Goal: Transaction & Acquisition: Purchase product/service

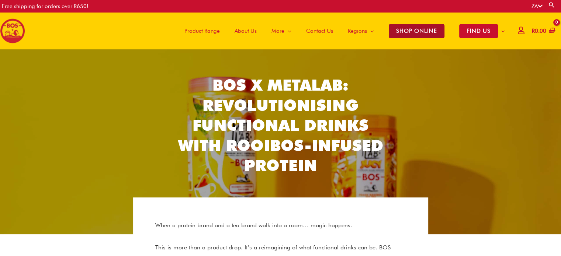
click at [410, 30] on span "SHOP ONLINE" at bounding box center [417, 31] width 56 height 14
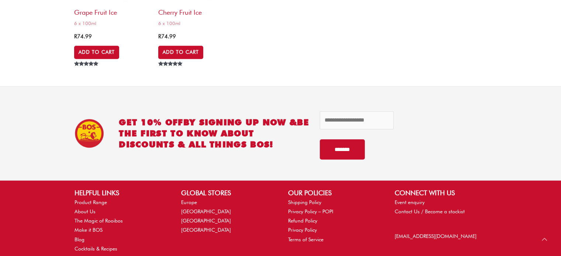
scroll to position [3329, 0]
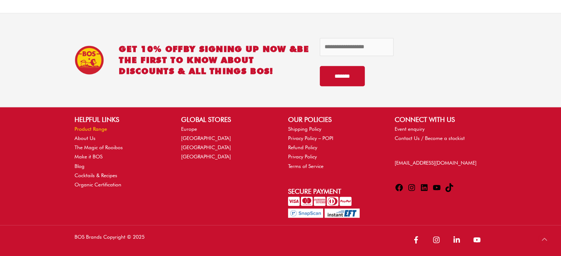
click at [95, 126] on link "Product Range" at bounding box center [90, 129] width 32 height 6
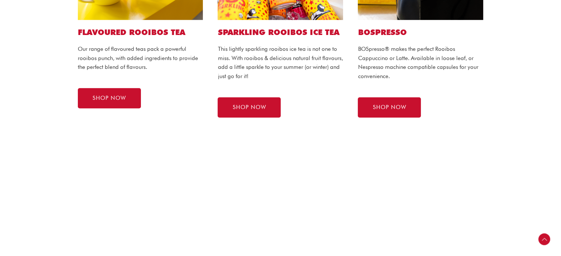
scroll to position [553, 0]
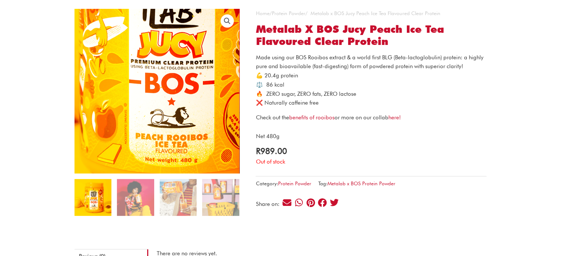
scroll to position [74, 0]
